Goal: Information Seeking & Learning: Learn about a topic

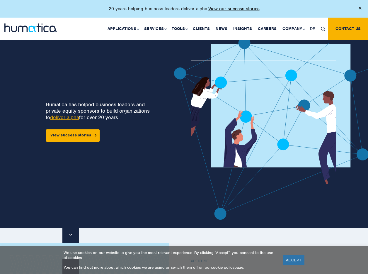
drag, startPoint x: 90, startPoint y: 95, endPoint x: 117, endPoint y: 115, distance: 33.5
click at [117, 115] on div "Humatica has helped business leaders and private equity sponsors to build organ…" at bounding box center [99, 115] width 107 height 52
click at [117, 115] on p "Humatica has helped business leaders and private equity sponsors to build organ…" at bounding box center [99, 110] width 107 height 19
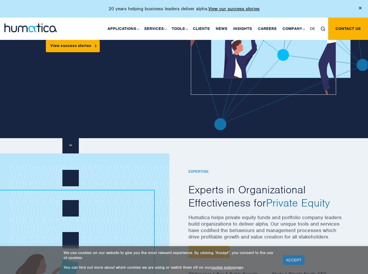
scroll to position [86, 0]
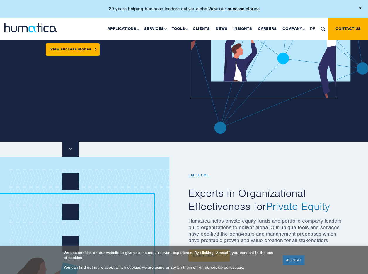
click at [21, 149] on div "Humatica has helped business leaders and private equity sponsors to build organ…" at bounding box center [188, 45] width 359 height 219
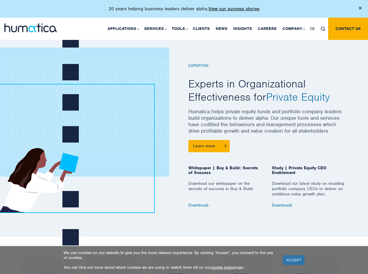
scroll to position [201, 0]
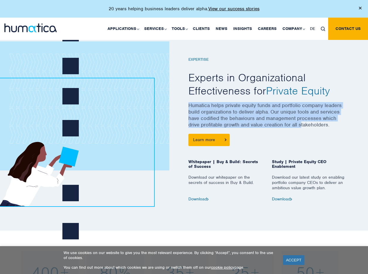
drag, startPoint x: 189, startPoint y: 104, endPoint x: 301, endPoint y: 127, distance: 114.4
click at [301, 127] on p "Humatica helps private equity funds and portfolio company leaders build organiz…" at bounding box center [267, 118] width 158 height 32
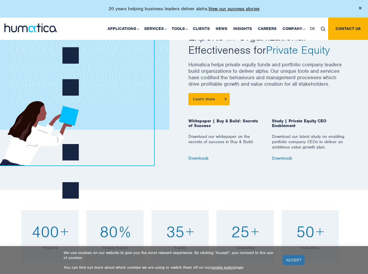
scroll to position [246, 0]
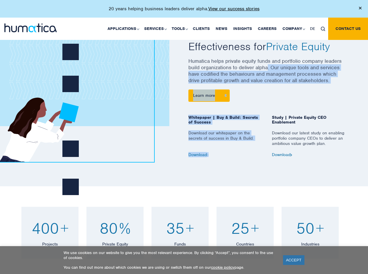
drag, startPoint x: 269, startPoint y: 67, endPoint x: 307, endPoint y: 96, distance: 47.6
click at [307, 95] on div "EXPERTISE Experts in Organizational Effectiveness for Private Equity Humatica h…" at bounding box center [267, 77] width 158 height 159
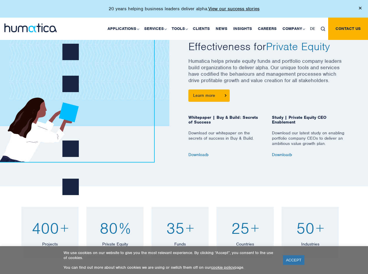
click at [315, 85] on p "Humatica helps private equity funds and portfolio company leaders build organiz…" at bounding box center [267, 74] width 158 height 32
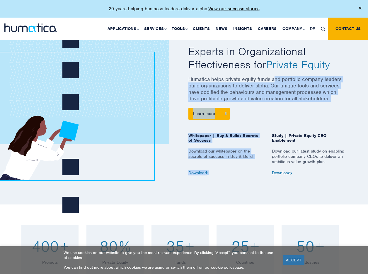
drag, startPoint x: 337, startPoint y: 109, endPoint x: 276, endPoint y: 78, distance: 68.2
click at [276, 78] on div "EXPERTISE Experts in Organizational Effectiveness for Private Equity Humatica h…" at bounding box center [267, 95] width 158 height 159
click at [276, 78] on p "Humatica helps private equity funds and portfolio company leaders build organiz…" at bounding box center [267, 92] width 158 height 32
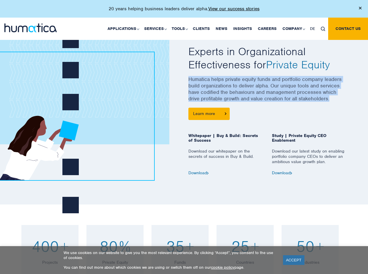
drag, startPoint x: 267, startPoint y: 76, endPoint x: 339, endPoint y: 104, distance: 78.1
click at [339, 104] on p "Humatica helps private equity funds and portfolio company leaders build organiz…" at bounding box center [267, 92] width 158 height 32
copy p "Humatica helps private equity funds and portfolio company leaders build organiz…"
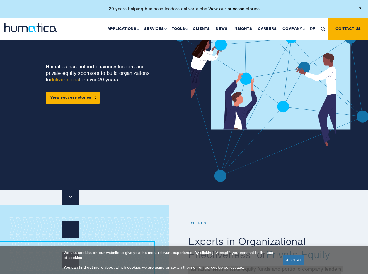
scroll to position [0, 0]
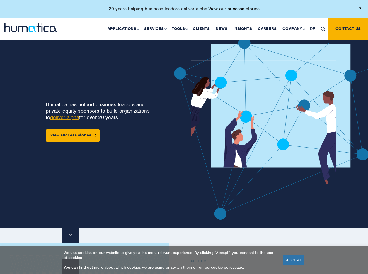
click at [106, 107] on p "Humatica has helped business leaders and private equity sponsors to build organ…" at bounding box center [99, 110] width 107 height 19
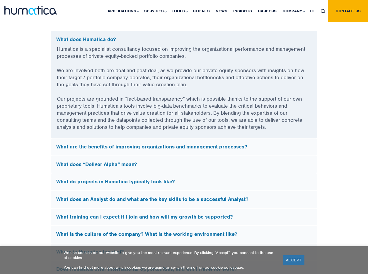
scroll to position [1585, 0]
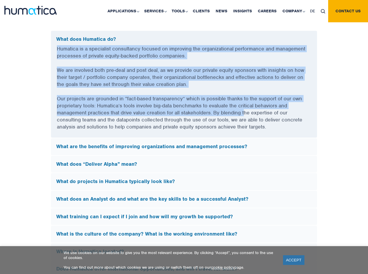
drag, startPoint x: 208, startPoint y: 40, endPoint x: 250, endPoint y: 126, distance: 96.1
click at [249, 124] on div "What does Humatica do? Humatica is a specialist consultancy focused on improvin…" at bounding box center [184, 84] width 267 height 108
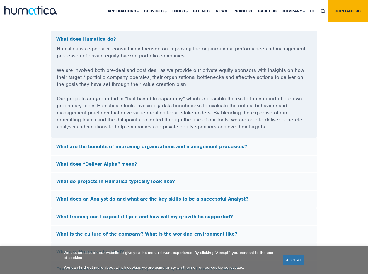
click at [287, 131] on p "Our projects are grounded in “fact-based transparency” which is possible thanks…" at bounding box center [184, 116] width 254 height 43
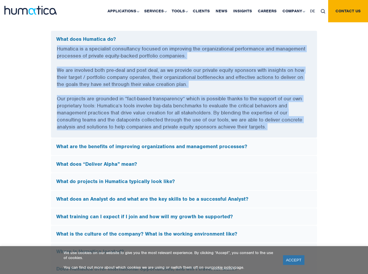
drag, startPoint x: 287, startPoint y: 131, endPoint x: 237, endPoint y: 41, distance: 102.9
click at [237, 41] on div "What does Humatica do? Humatica is a specialist consultancy focused on improvin…" at bounding box center [184, 84] width 267 height 108
click at [258, 57] on p "Humatica is a specialist consultancy focused on improving the organizational pe…" at bounding box center [184, 55] width 254 height 21
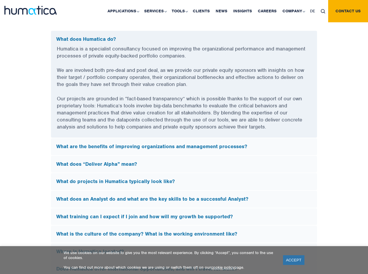
click at [207, 96] on p "Our projects are grounded in “fact-based transparency” which is possible thanks…" at bounding box center [184, 116] width 254 height 43
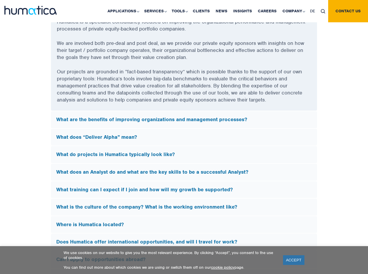
scroll to position [1614, 0]
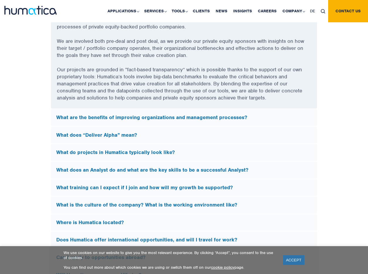
click at [211, 114] on h5 "What are the benefits of improving organizations and management processes?" at bounding box center [184, 117] width 256 height 6
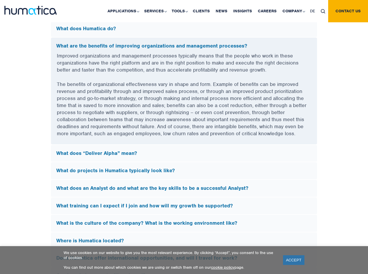
scroll to position [1599, 0]
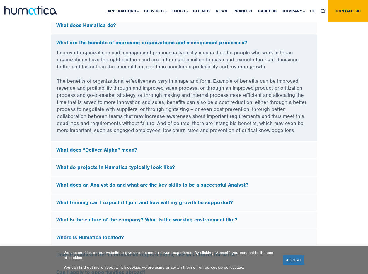
click at [197, 125] on p "The benefits of organizational effectiveness vary in shape and form. Example of…" at bounding box center [184, 109] width 254 height 64
click at [200, 139] on p "The benefits of organizational effectiveness vary in shape and form. Example of…" at bounding box center [184, 109] width 254 height 64
click at [204, 156] on div "What does “Deliver Alpha” mean?" at bounding box center [184, 150] width 266 height 17
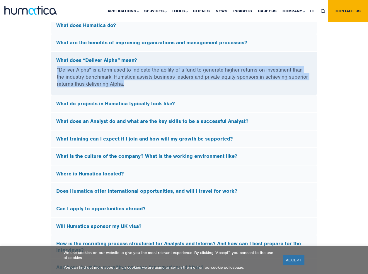
drag, startPoint x: 169, startPoint y: 83, endPoint x: 54, endPoint y: 69, distance: 115.7
click at [54, 69] on div "“Deliver Alpha” is a term used to indicate the ability of a fund to generate hi…" at bounding box center [184, 80] width 266 height 28
copy p "“Deliver Alpha” is a term used to indicate the ability of a fund to generate hi…"
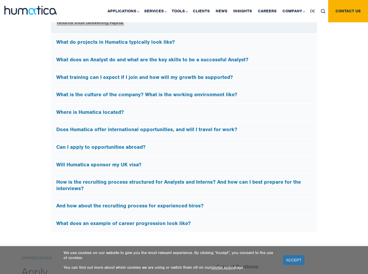
scroll to position [1660, 0]
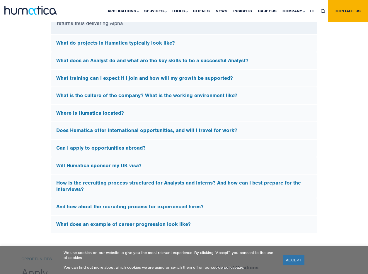
click at [179, 45] on div "What do projects in Humatica typically look like?" at bounding box center [184, 43] width 266 height 17
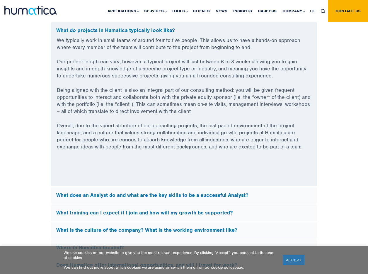
scroll to position [1645, 0]
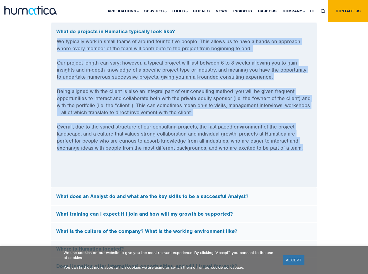
drag, startPoint x: 200, startPoint y: 33, endPoint x: 239, endPoint y: 153, distance: 126.2
click at [239, 153] on div "What do projects in Humatica typically look like? We typically work in small te…" at bounding box center [184, 105] width 267 height 165
copy div "We typically work in small teams of around four to five people. This allows us …"
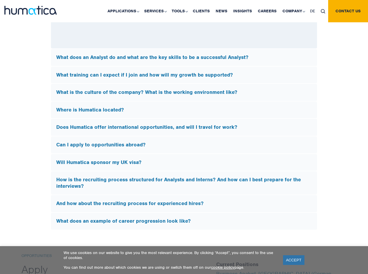
scroll to position [1788, 0]
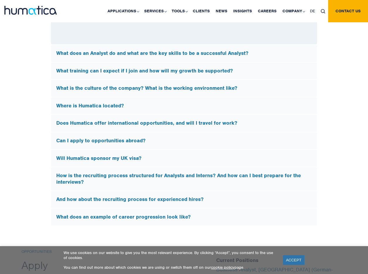
click at [192, 53] on h5 "What does an Analyst do and what are the key skills to be a successful Analyst?" at bounding box center [184, 53] width 256 height 6
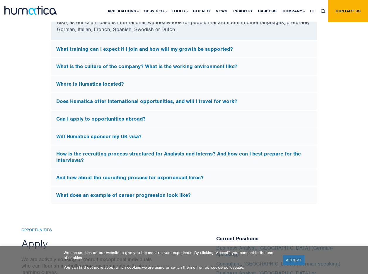
scroll to position [1650, 0]
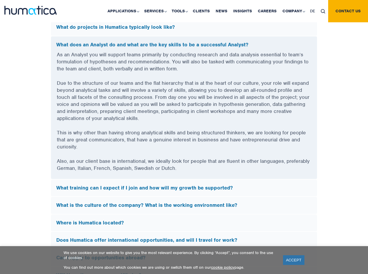
click at [239, 177] on p "Also, as our client base is international, we ideally look for people that are …" at bounding box center [184, 167] width 254 height 21
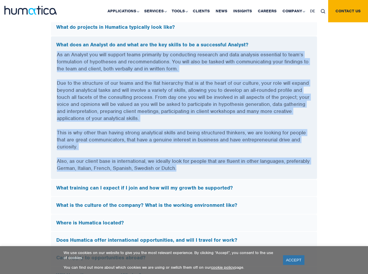
drag, startPoint x: 228, startPoint y: 169, endPoint x: 55, endPoint y: 50, distance: 209.8
click at [55, 51] on div "As an Analyst you will support teams primarily by conducting research and data …" at bounding box center [184, 115] width 266 height 128
copy div "As an Analyst you will support teams primarily by conducting research and data …"
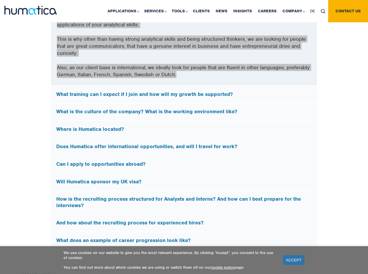
scroll to position [1743, 0]
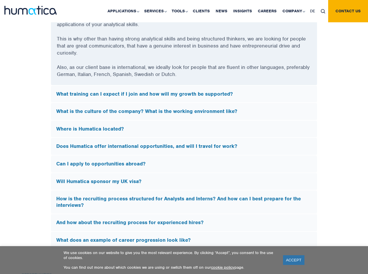
click at [238, 95] on h5 "What training can I expect if I join and how will my growth be supported?" at bounding box center [184, 94] width 256 height 6
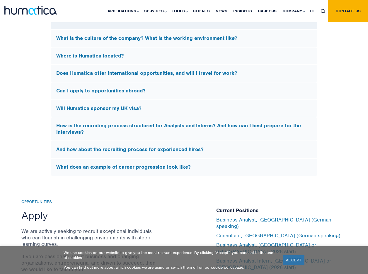
scroll to position [1874, 0]
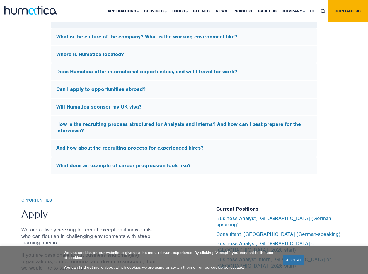
click at [224, 43] on div "What is the culture of the company? What is the working environment like?" at bounding box center [184, 36] width 266 height 17
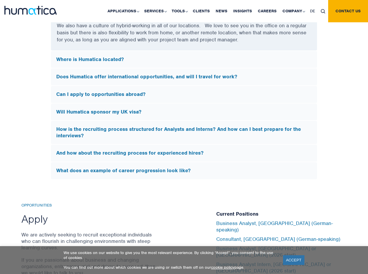
scroll to position [1877, 0]
click at [185, 53] on div "Where is Humatica located?" at bounding box center [184, 59] width 266 height 17
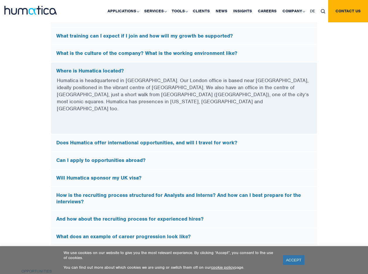
scroll to position [1676, 0]
click at [188, 139] on h5 "Does Humatica offer international opportunities, and will I travel for work?" at bounding box center [184, 142] width 256 height 6
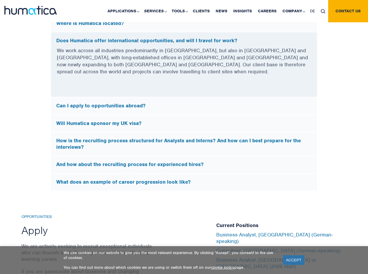
scroll to position [1724, 0]
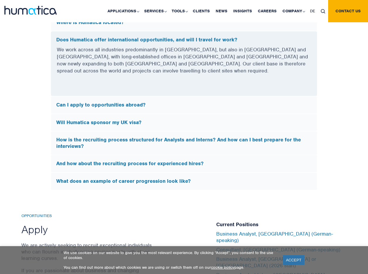
click at [199, 137] on h5 "How is the recruiting process structured for Analysts and Interns? And how can …" at bounding box center [184, 143] width 256 height 13
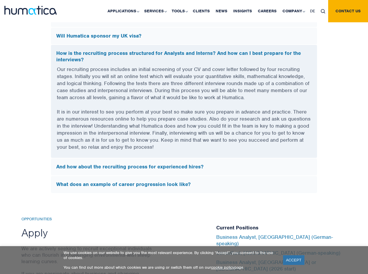
scroll to position [1764, 0]
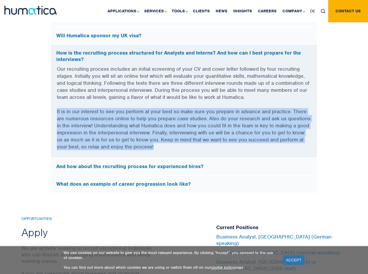
drag, startPoint x: 209, startPoint y: 148, endPoint x: 212, endPoint y: 104, distance: 43.8
click at [212, 104] on div "Our recruiting process includes an initial screening of your CV and cover lette…" at bounding box center [184, 111] width 266 height 92
click at [212, 104] on p "Our recruiting process includes an initial screening of your CV and cover lette…" at bounding box center [184, 86] width 254 height 43
drag, startPoint x: 212, startPoint y: 104, endPoint x: 216, endPoint y: 145, distance: 41.3
click at [216, 145] on div "Our recruiting process includes an initial screening of your CV and cover lette…" at bounding box center [184, 111] width 266 height 92
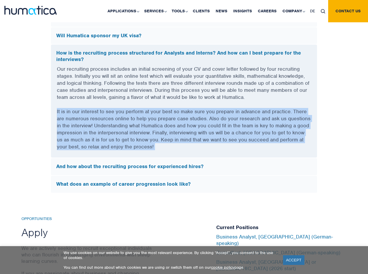
click at [216, 146] on p "It is in our interest to see you perform at your best so make sure you prepare …" at bounding box center [184, 133] width 254 height 50
drag, startPoint x: 216, startPoint y: 146, endPoint x: 212, endPoint y: 100, distance: 45.6
click at [212, 100] on div "Our recruiting process includes an initial screening of your CV and cover lette…" at bounding box center [184, 111] width 266 height 92
click at [212, 100] on p "Our recruiting process includes an initial screening of your CV and cover lette…" at bounding box center [184, 86] width 254 height 43
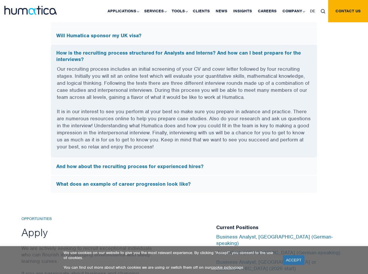
click at [226, 166] on h5 "And how about the recruiting process for experienced hires?" at bounding box center [184, 166] width 256 height 6
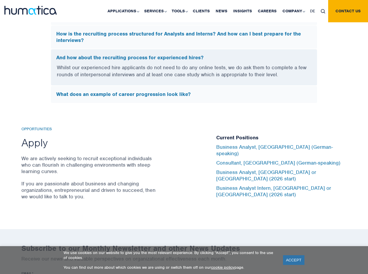
scroll to position [1784, 0]
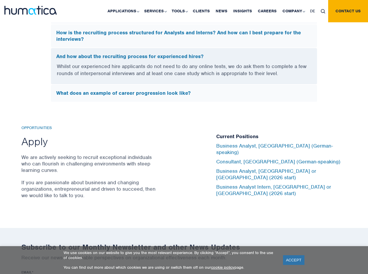
click at [240, 86] on div "What does an example of career progression look like?" at bounding box center [184, 93] width 266 height 17
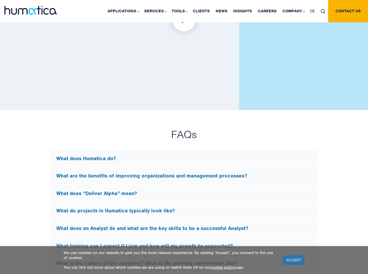
scroll to position [1365, 0]
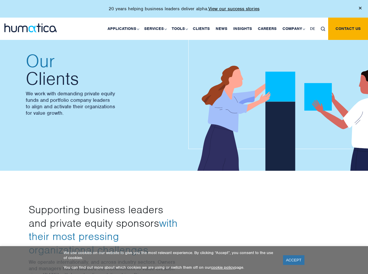
scroll to position [19, 0]
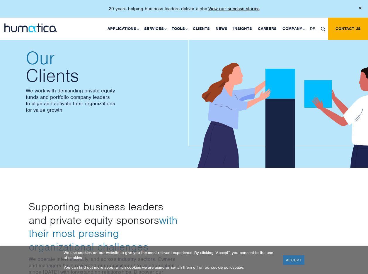
click at [30, 117] on div "Our Clients We work with demanding private equity funds and portfolio company l…" at bounding box center [105, 85] width 158 height 73
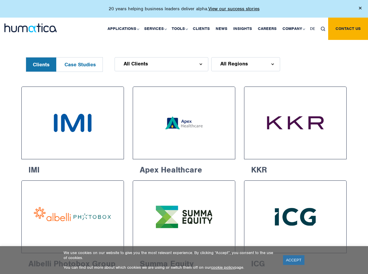
scroll to position [128, 0]
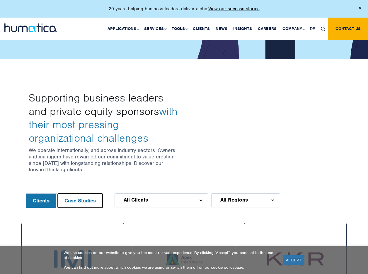
click at [71, 193] on button "Case Studies" at bounding box center [80, 200] width 45 height 14
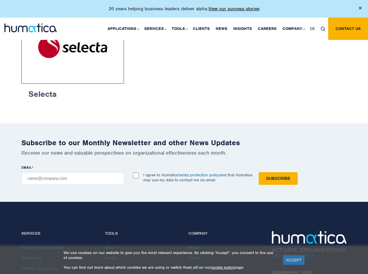
scroll to position [364, 0]
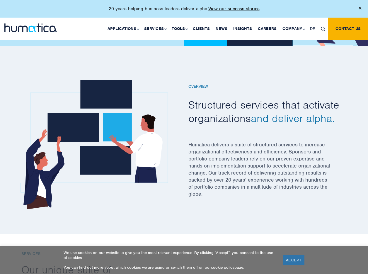
scroll to position [138, 0]
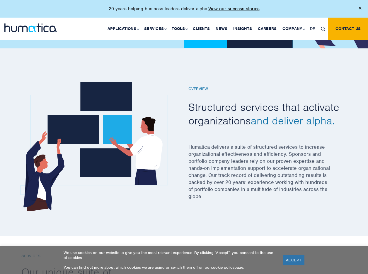
click at [292, 114] on span "and deliver alpha." at bounding box center [293, 120] width 84 height 13
click at [296, 123] on span "and deliver alpha." at bounding box center [293, 120] width 84 height 13
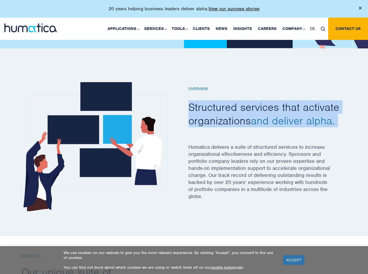
click at [296, 123] on span "and deliver alpha." at bounding box center [293, 120] width 84 height 13
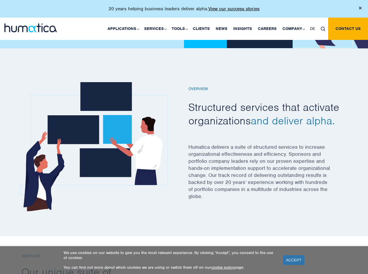
click at [307, 133] on div "Overview Structured services that activate organizations and deliver alpha. Hum…" at bounding box center [267, 146] width 158 height 120
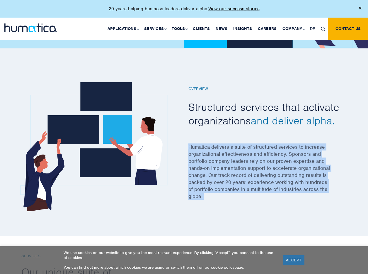
drag, startPoint x: 254, startPoint y: 142, endPoint x: 273, endPoint y: 201, distance: 62.5
click at [273, 201] on div "Overview Structured services that activate organizations and deliver alpha. Hum…" at bounding box center [267, 146] width 158 height 120
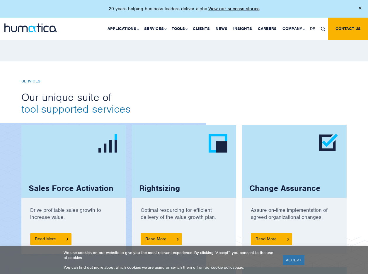
scroll to position [362, 0]
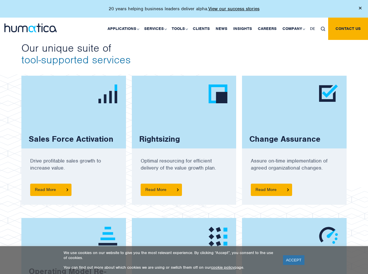
click at [223, 215] on div "Rightsizing Optimal resourcing for efficient delivery of the value growth plan.…" at bounding box center [184, 147] width 111 height 142
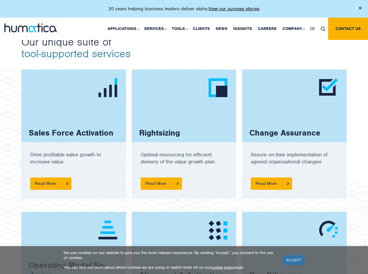
scroll to position [369, 0]
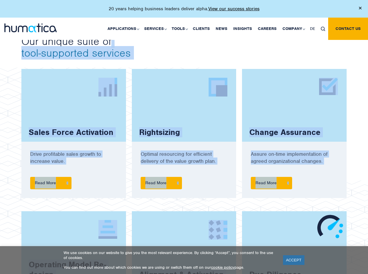
drag, startPoint x: 200, startPoint y: 42, endPoint x: 289, endPoint y: 223, distance: 201.2
click at [289, 59] on div "Services Our unique suite of tool-supported services Sales Force Activation Dri…" at bounding box center [184, 41] width 334 height 36
click at [3, 129] on img at bounding box center [103, 153] width 206 height 172
click at [15, 129] on img at bounding box center [103, 153] width 206 height 172
click at [60, 59] on span "tool-supported services" at bounding box center [75, 52] width 109 height 13
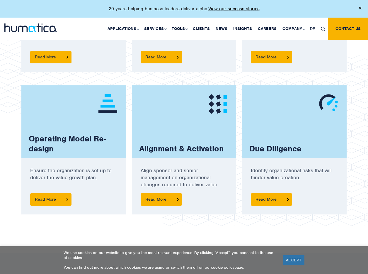
scroll to position [499, 0]
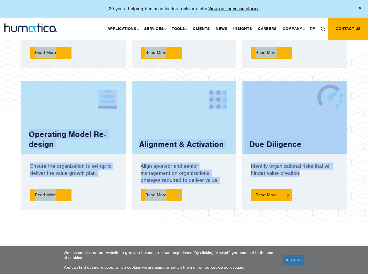
drag, startPoint x: 353, startPoint y: 235, endPoint x: 314, endPoint y: 186, distance: 63.0
click at [314, 186] on div "Services Our unique suite of tool-supported services Sales Force Activation Dri…" at bounding box center [184, 61] width 368 height 373
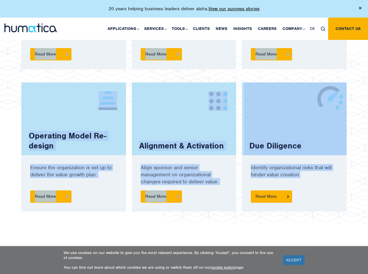
scroll to position [506, 0]
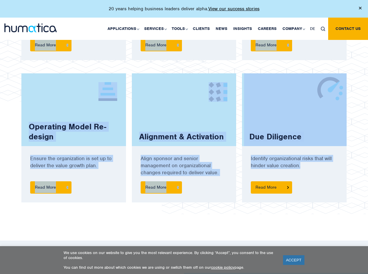
copy div "Sales Force Activation Drive profitable sales growth to increase value. Read Mo…"
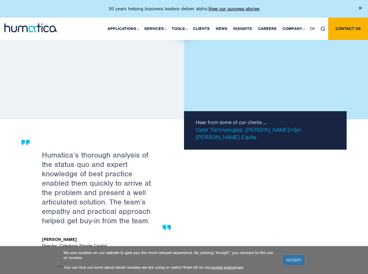
scroll to position [900, 0]
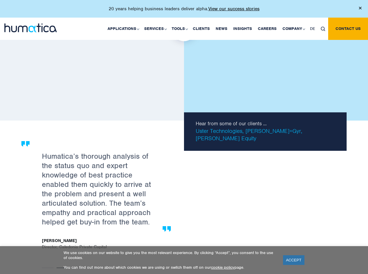
click at [195, 53] on link at bounding box center [183, 30] width 325 height 182
click at [185, 56] on link at bounding box center [183, 30] width 325 height 182
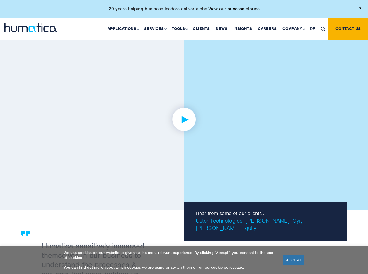
scroll to position [807, 0]
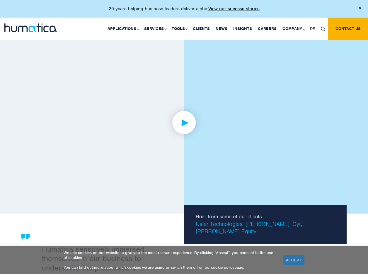
click at [183, 125] on img at bounding box center [184, 122] width 45 height 45
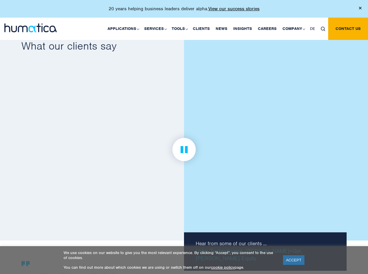
scroll to position [774, 0]
